Goal: Task Accomplishment & Management: Manage account settings

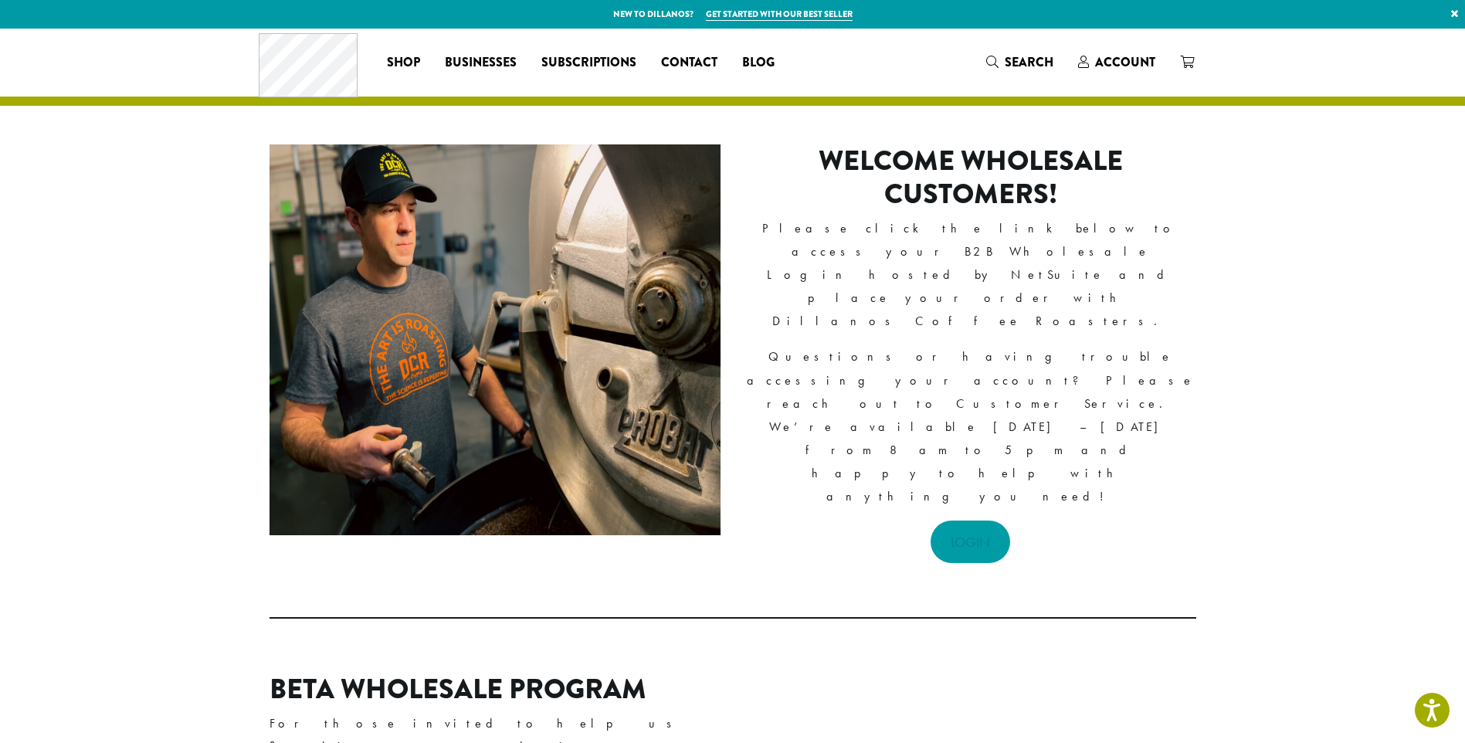
click at [983, 521] on link "LOGIN" at bounding box center [971, 542] width 80 height 42
click at [976, 521] on link "LOGIN" at bounding box center [971, 542] width 80 height 42
click at [966, 521] on link "LOGIN" at bounding box center [971, 542] width 80 height 42
click at [969, 521] on link "LOGIN" at bounding box center [971, 542] width 80 height 42
click at [970, 521] on link "LOGIN" at bounding box center [971, 542] width 80 height 42
